Goal: Task Accomplishment & Management: Complete application form

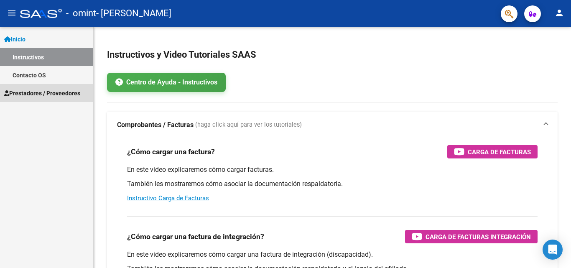
click at [49, 90] on span "Prestadores / Proveedores" at bounding box center [42, 93] width 76 height 9
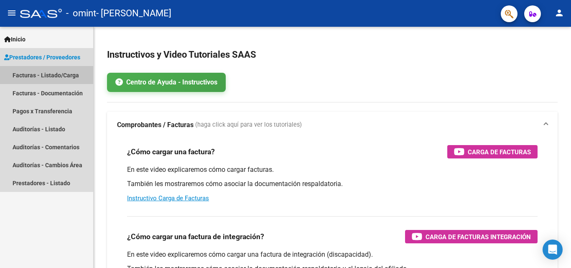
click at [39, 76] on link "Facturas - Listado/Carga" at bounding box center [46, 75] width 93 height 18
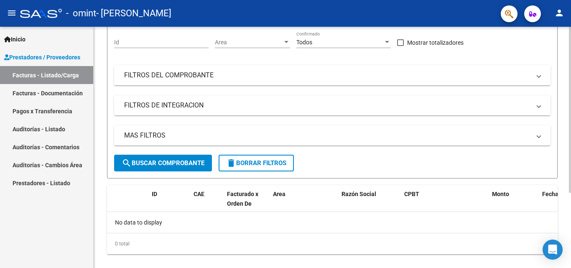
scroll to position [109, 0]
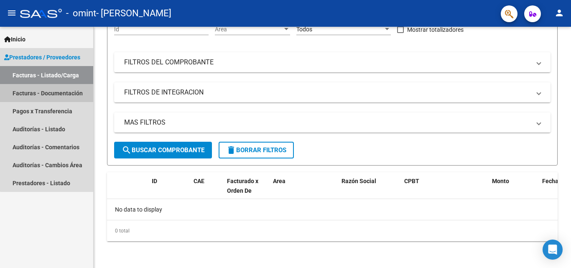
click at [67, 97] on link "Facturas - Documentación" at bounding box center [46, 93] width 93 height 18
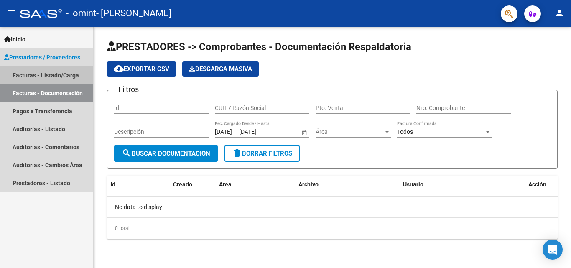
click at [49, 78] on link "Facturas - Listado/Carga" at bounding box center [46, 75] width 93 height 18
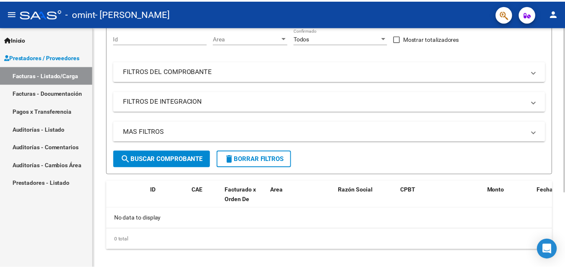
scroll to position [109, 0]
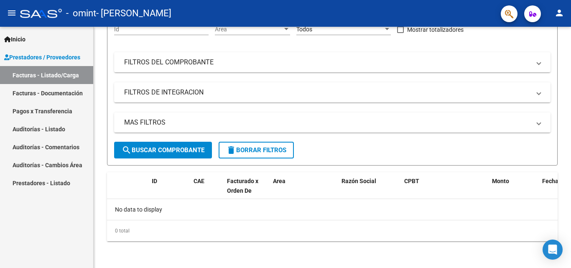
click at [560, 15] on mat-icon "person" at bounding box center [559, 13] width 10 height 10
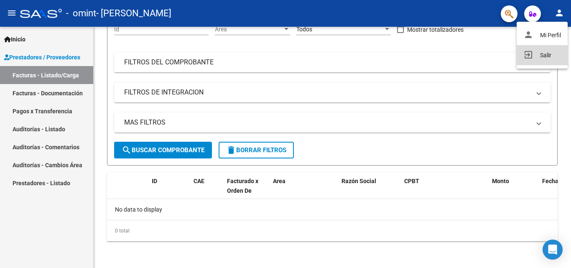
click at [541, 58] on button "exit_to_app Salir" at bounding box center [541, 55] width 51 height 20
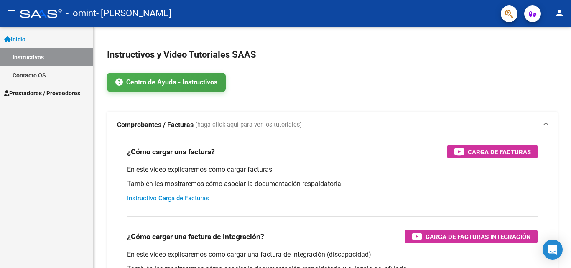
click at [554, 9] on button "person" at bounding box center [559, 13] width 17 height 17
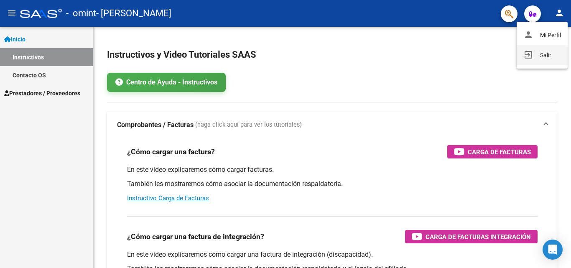
click at [542, 56] on button "exit_to_app Salir" at bounding box center [541, 55] width 51 height 20
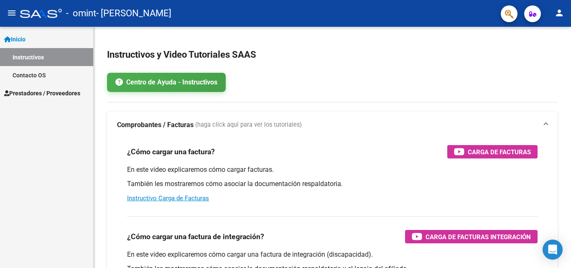
click at [41, 94] on span "Prestadores / Proveedores" at bounding box center [42, 93] width 76 height 9
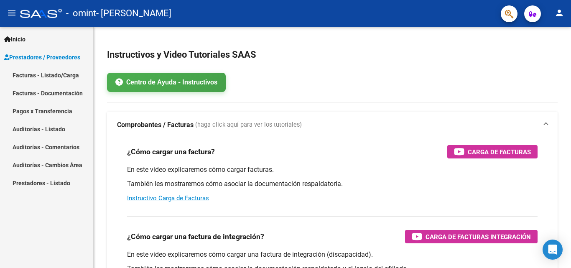
click at [53, 76] on link "Facturas - Listado/Carga" at bounding box center [46, 75] width 93 height 18
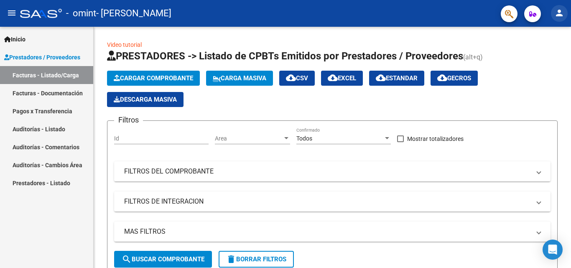
click at [555, 18] on mat-icon "person" at bounding box center [559, 13] width 10 height 10
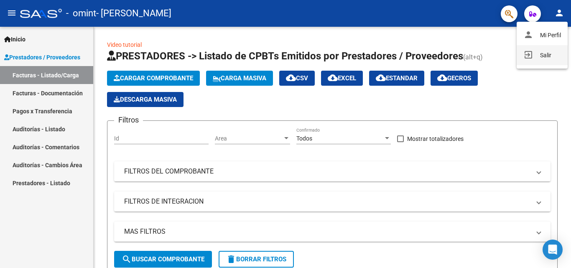
click at [540, 55] on button "exit_to_app Salir" at bounding box center [541, 55] width 51 height 20
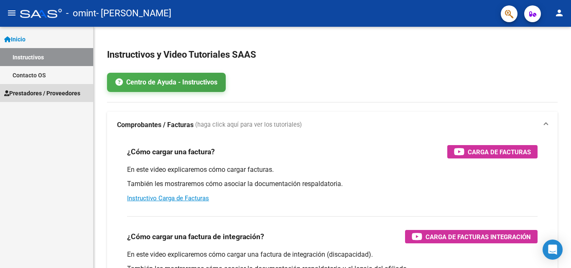
click at [69, 92] on span "Prestadores / Proveedores" at bounding box center [42, 93] width 76 height 9
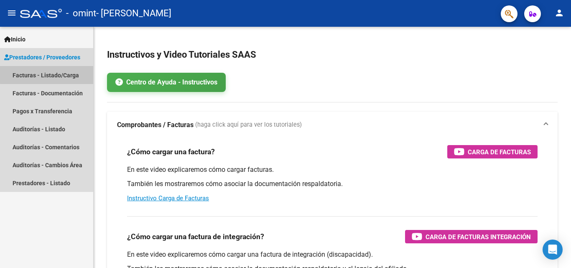
click at [57, 74] on link "Facturas - Listado/Carga" at bounding box center [46, 75] width 93 height 18
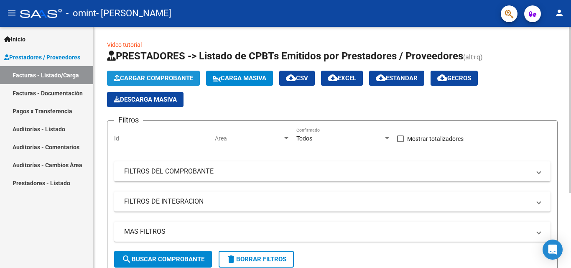
click at [146, 79] on span "Cargar Comprobante" at bounding box center [153, 78] width 79 height 8
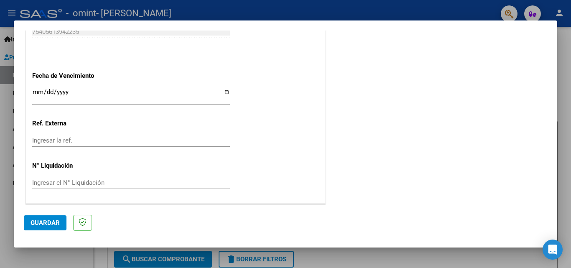
scroll to position [477, 0]
click at [223, 91] on input "Ingresar la fecha" at bounding box center [131, 94] width 198 height 13
type input "2025-10-11"
click at [99, 141] on input "Ingresar la ref." at bounding box center [131, 140] width 198 height 8
click at [47, 221] on span "Guardar" at bounding box center [45, 223] width 29 height 8
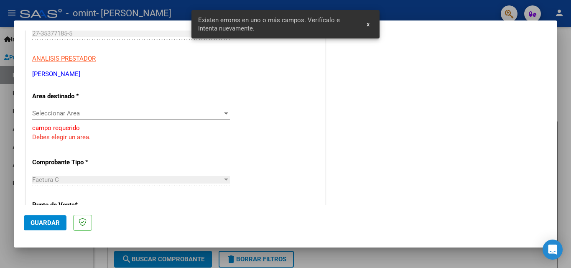
scroll to position [128, 0]
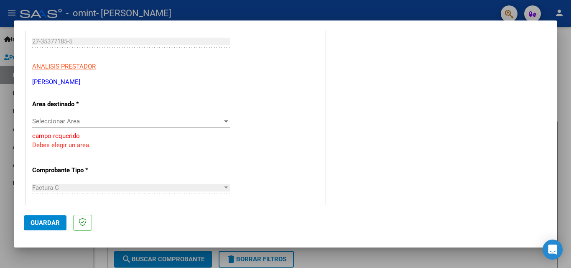
click at [217, 120] on span "Seleccionar Area" at bounding box center [127, 121] width 190 height 8
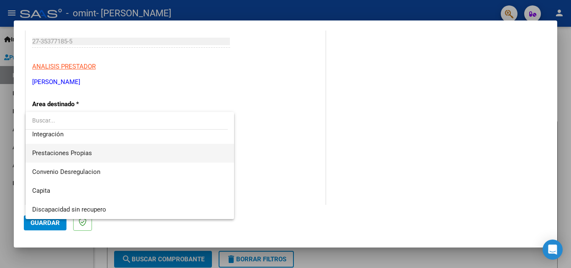
scroll to position [20, 0]
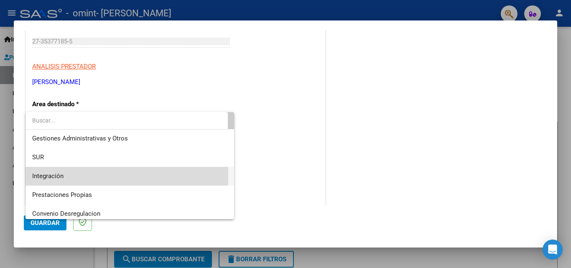
click at [73, 176] on span "Integración" at bounding box center [129, 176] width 195 height 19
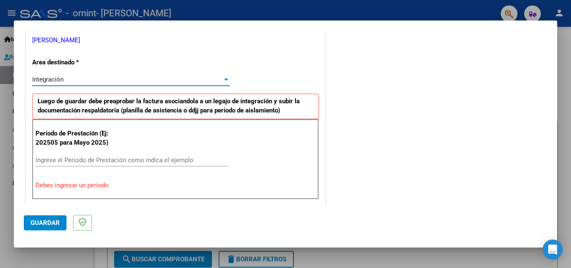
scroll to position [212, 0]
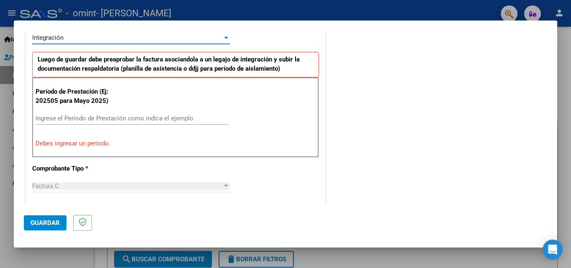
click at [120, 115] on input "Ingrese el Período de Prestación como indica el ejemplo" at bounding box center [132, 118] width 193 height 8
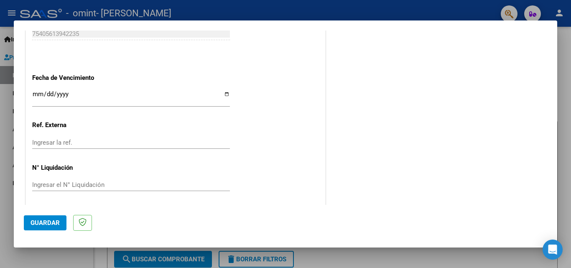
scroll to position [561, 0]
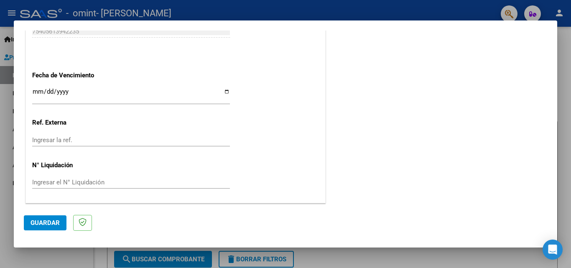
type input "202507"
click at [45, 222] on span "Guardar" at bounding box center [45, 223] width 29 height 8
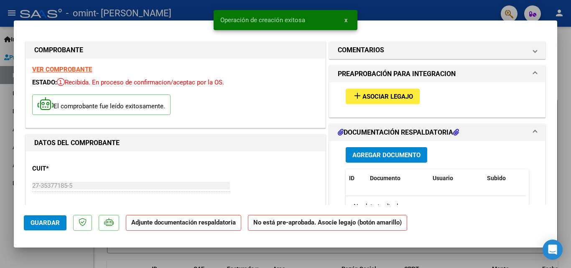
click at [375, 154] on span "Agregar Documento" at bounding box center [386, 155] width 68 height 8
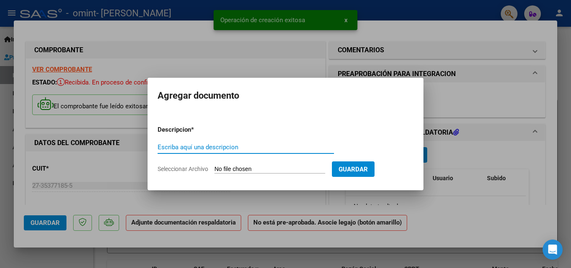
click at [254, 147] on input "Escriba aquí una descripcion" at bounding box center [246, 147] width 176 height 8
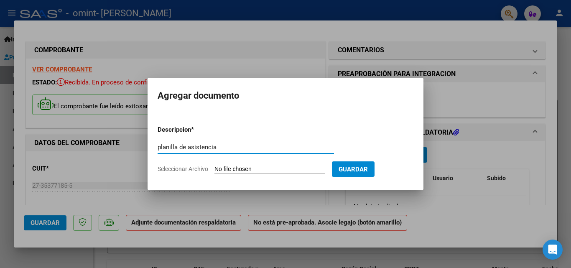
type input "planilla de asistencia"
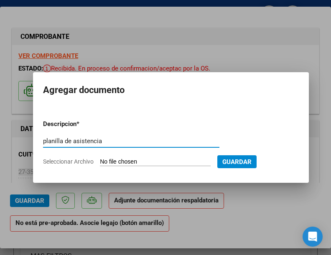
type input "C:\fakepath\asistencia Julio Anchava.pdf"
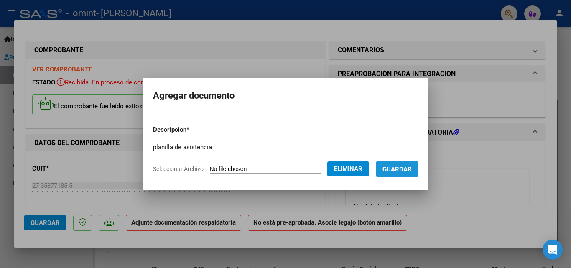
click at [397, 171] on span "Guardar" at bounding box center [396, 169] width 29 height 8
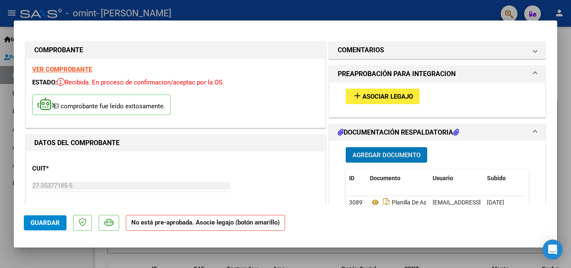
click at [56, 218] on button "Guardar" at bounding box center [45, 222] width 43 height 15
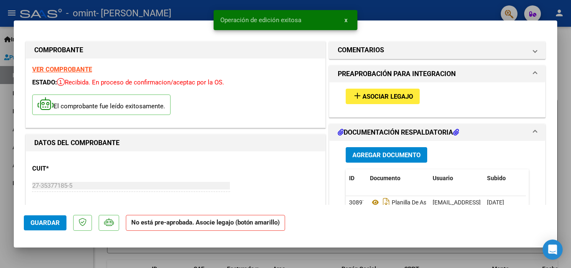
click at [186, 5] on div at bounding box center [285, 134] width 571 height 268
type input "$ 0,00"
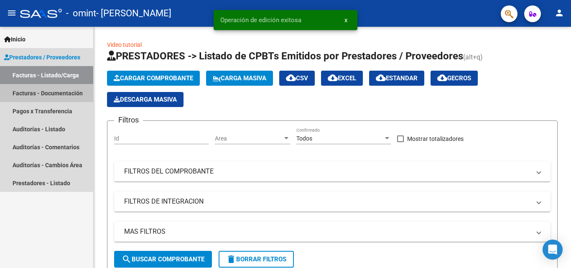
click at [40, 95] on link "Facturas - Documentación" at bounding box center [46, 93] width 93 height 18
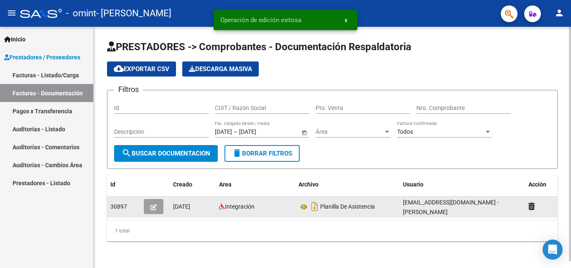
scroll to position [7, 0]
